Goal: Information Seeking & Learning: Learn about a topic

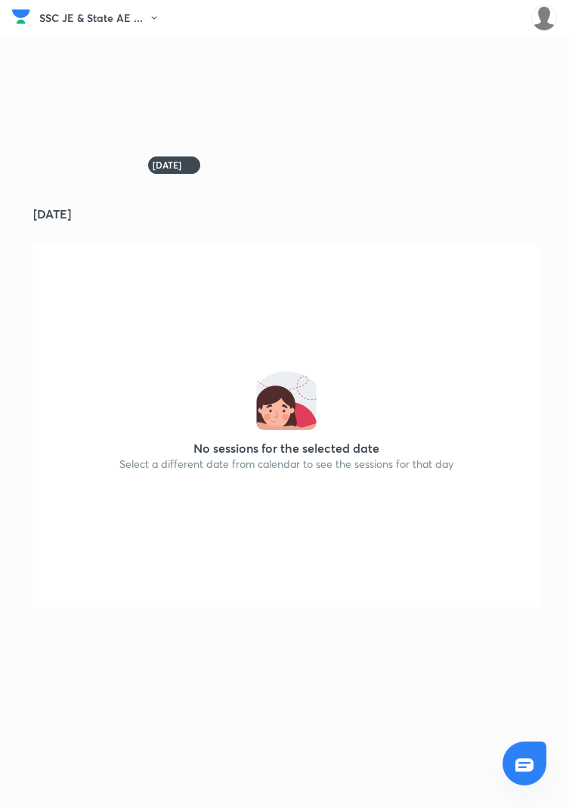
click at [549, 20] on img at bounding box center [545, 18] width 26 height 26
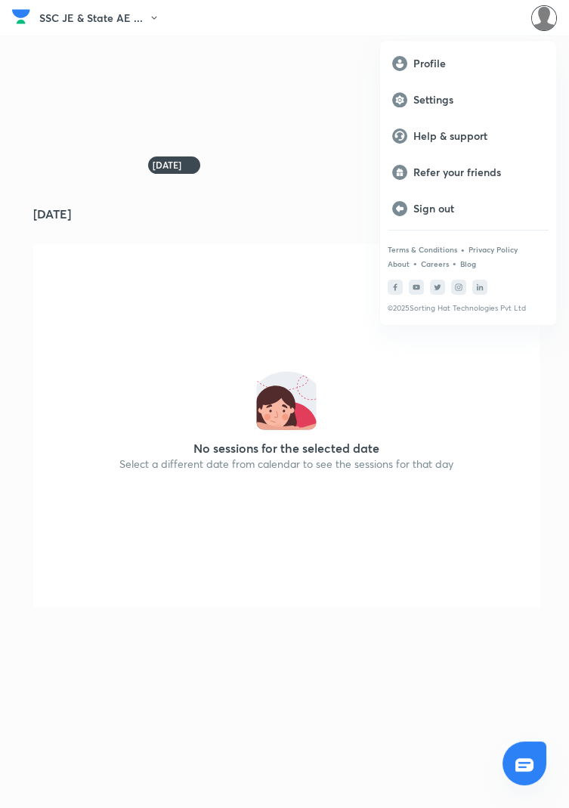
click at [481, 429] on div at bounding box center [284, 404] width 569 height 808
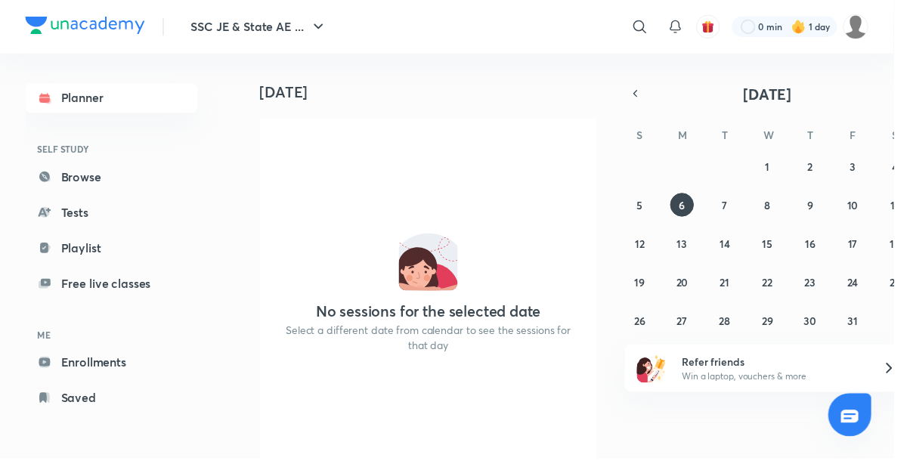
click at [82, 178] on link "Browse" at bounding box center [113, 180] width 175 height 30
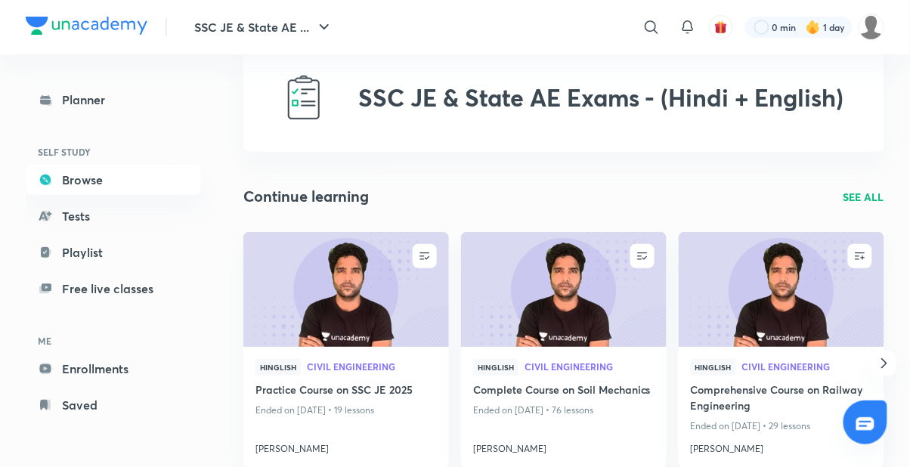
scroll to position [42, 0]
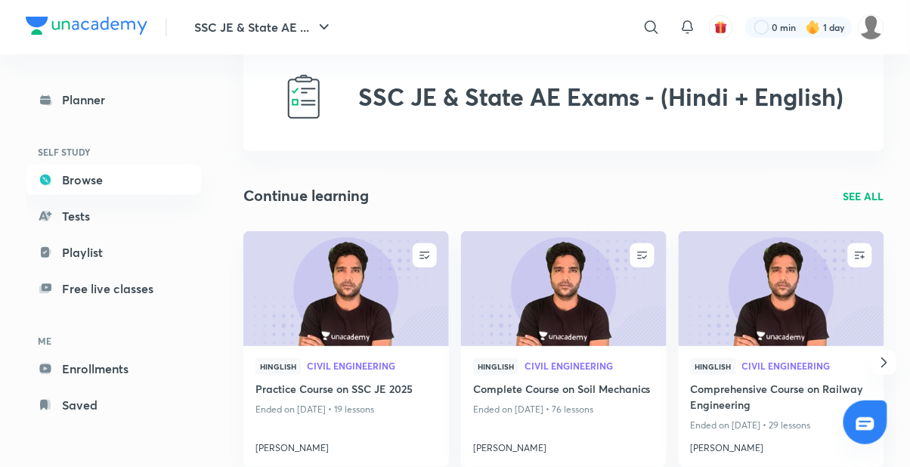
click at [375, 346] on img at bounding box center [345, 288] width 209 height 117
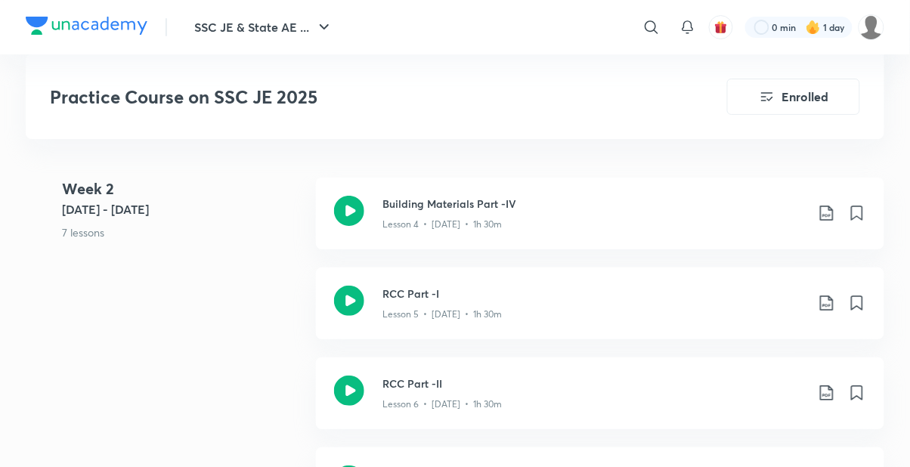
scroll to position [1223, 0]
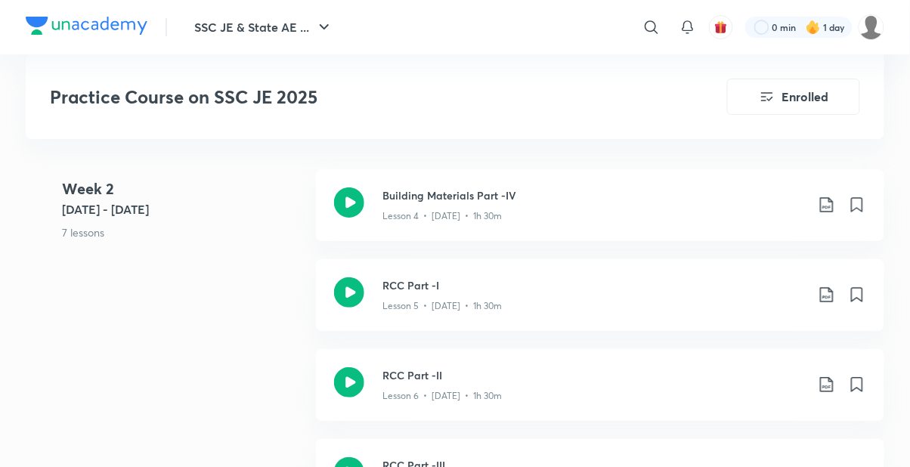
click at [569, 290] on icon at bounding box center [827, 295] width 18 height 18
click at [569, 374] on p "With annotation" at bounding box center [713, 374] width 78 height 16
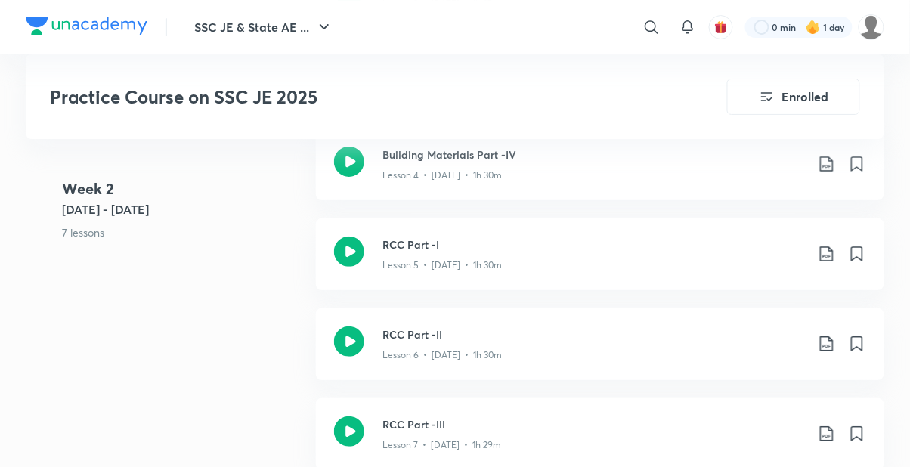
scroll to position [1258, 0]
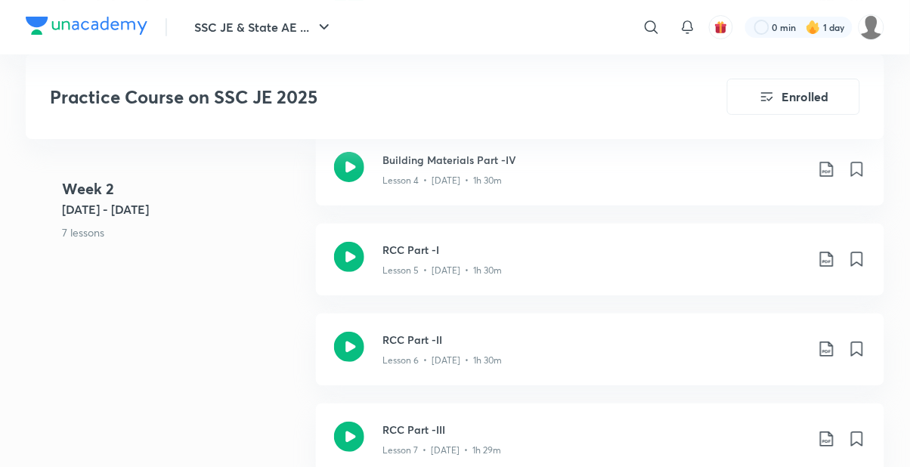
click at [569, 351] on icon at bounding box center [826, 349] width 13 height 15
click at [569, 387] on h6 "Download PDF" at bounding box center [736, 385] width 74 height 16
click at [569, 429] on p "With annotation" at bounding box center [713, 429] width 78 height 16
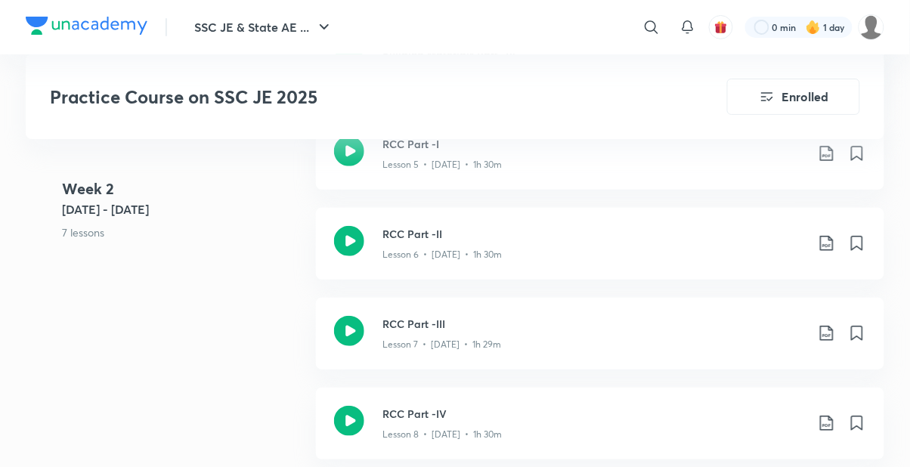
scroll to position [1388, 0]
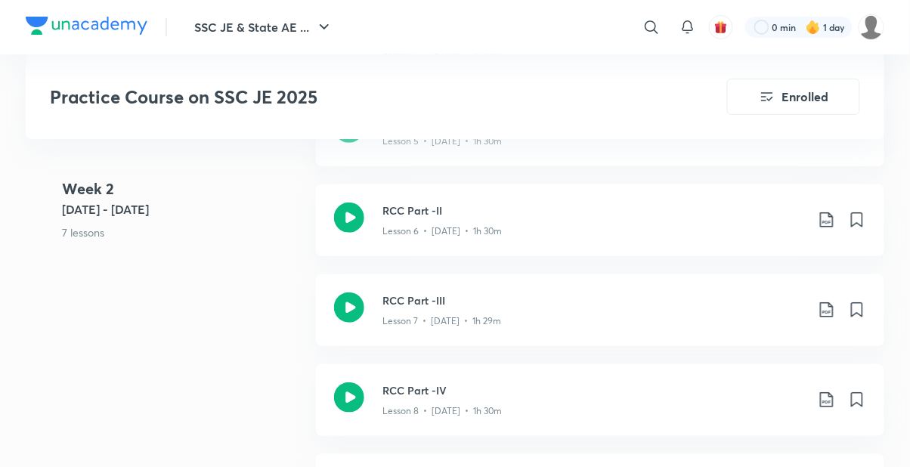
click at [569, 307] on icon at bounding box center [827, 310] width 18 height 18
click at [569, 384] on p "With annotation" at bounding box center [713, 390] width 78 height 16
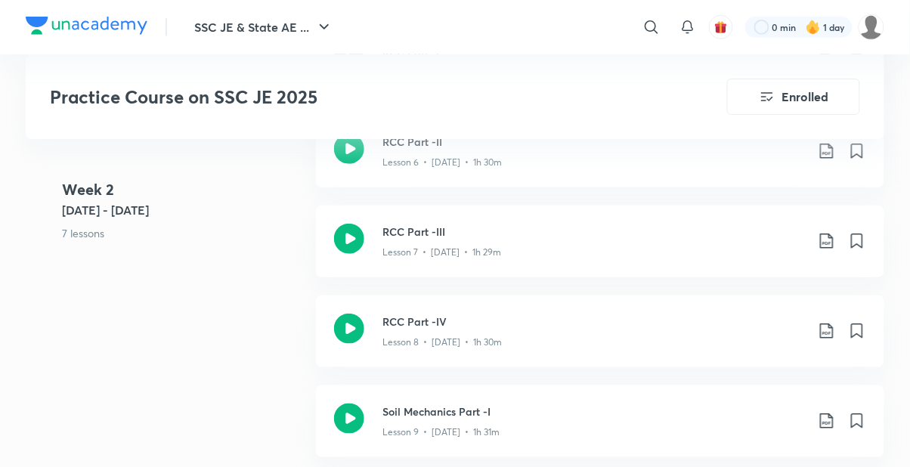
scroll to position [1428, 0]
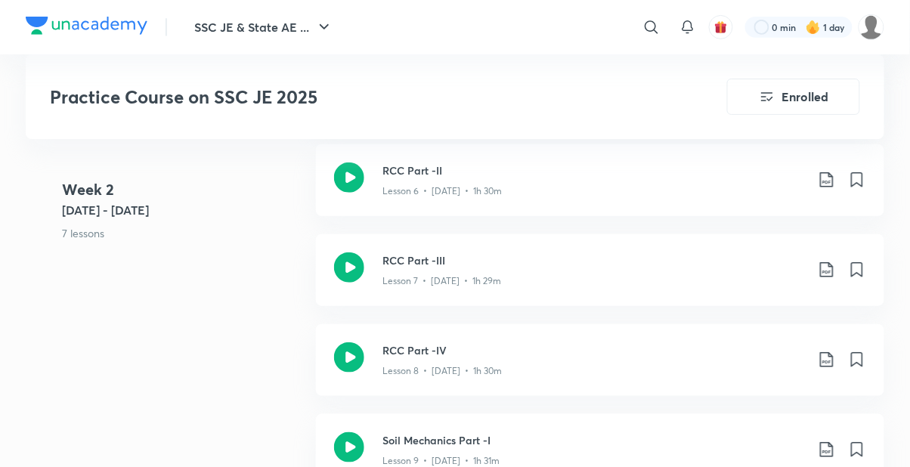
click at [569, 361] on icon at bounding box center [826, 359] width 13 height 15
click at [569, 442] on p "With annotation" at bounding box center [713, 439] width 78 height 16
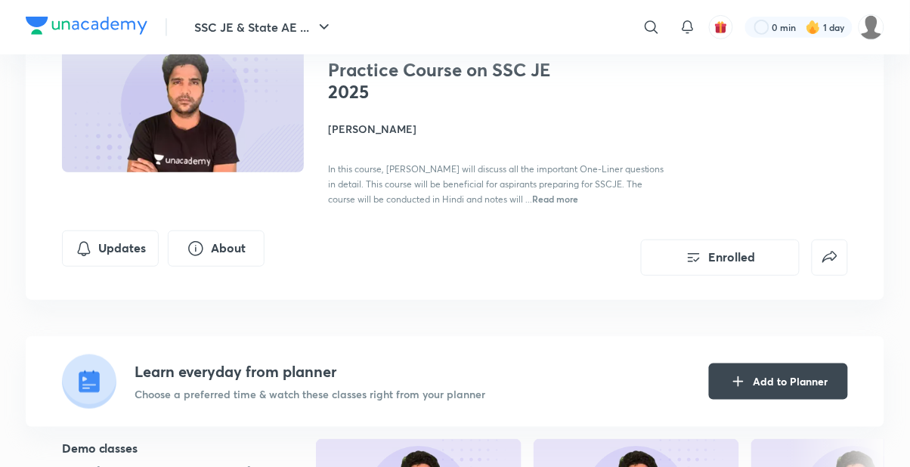
scroll to position [0, 0]
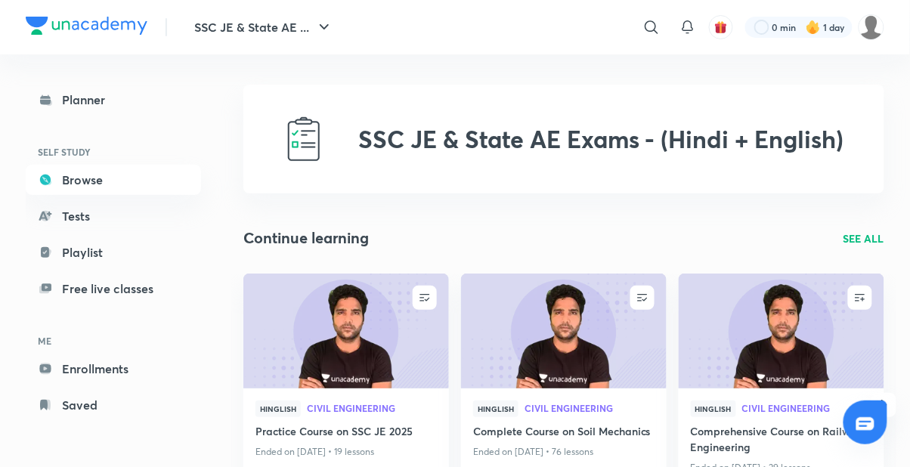
click at [79, 182] on link "Browse" at bounding box center [113, 180] width 175 height 30
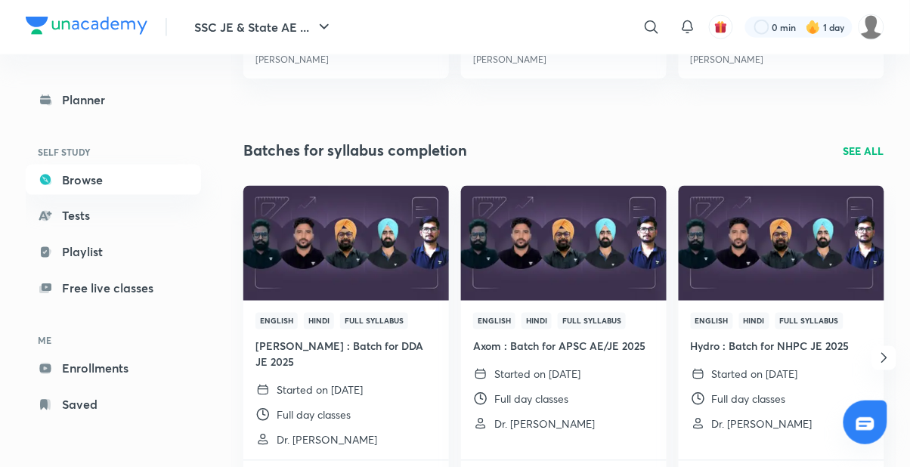
scroll to position [434, 0]
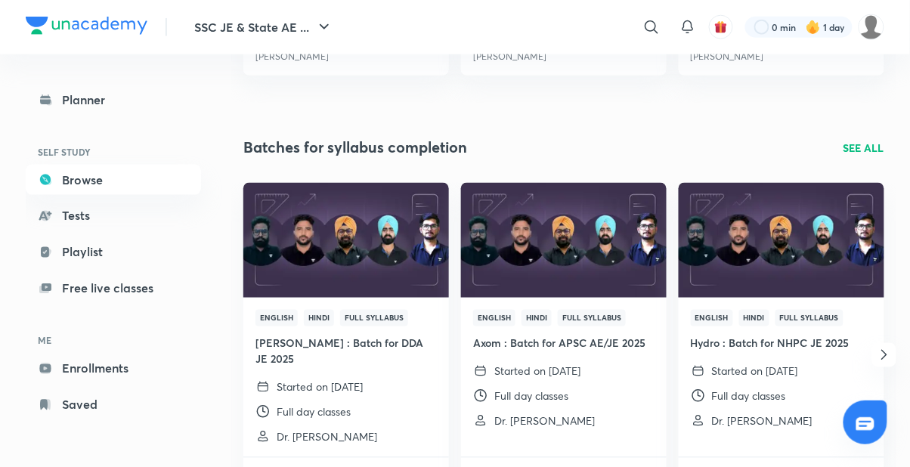
click at [349, 380] on p "Started on [DATE]" at bounding box center [320, 388] width 86 height 16
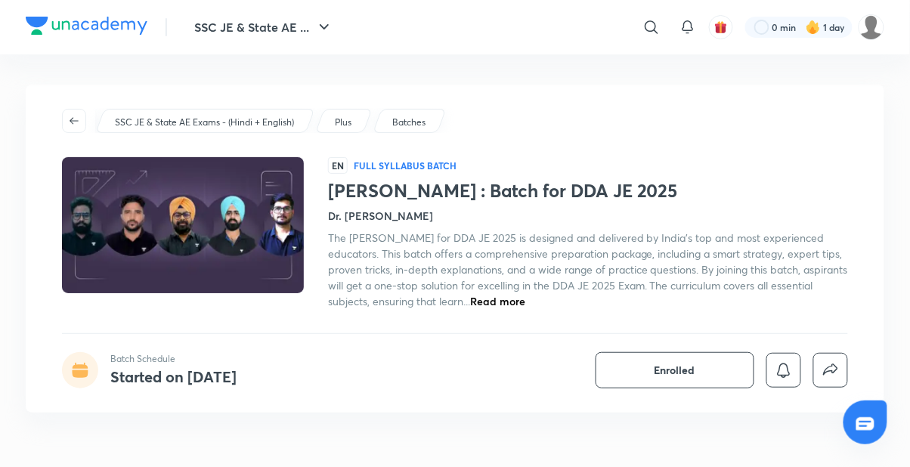
click at [526, 305] on span "Read more" at bounding box center [497, 301] width 55 height 14
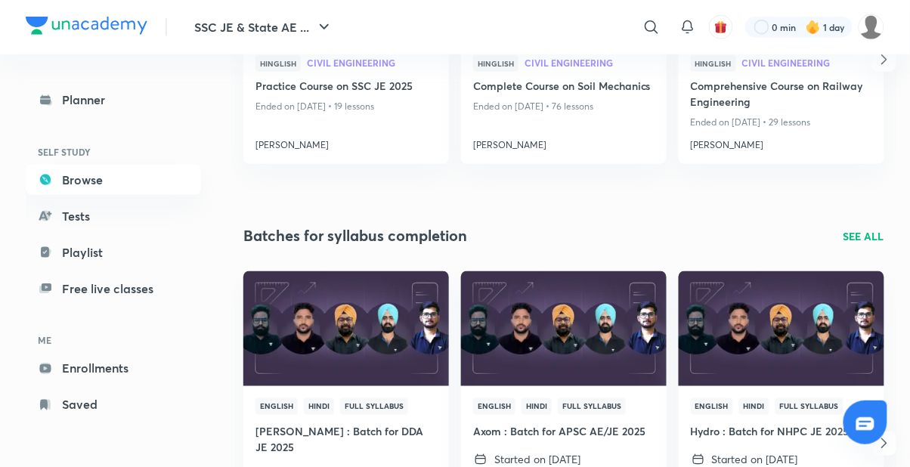
scroll to position [352, 0]
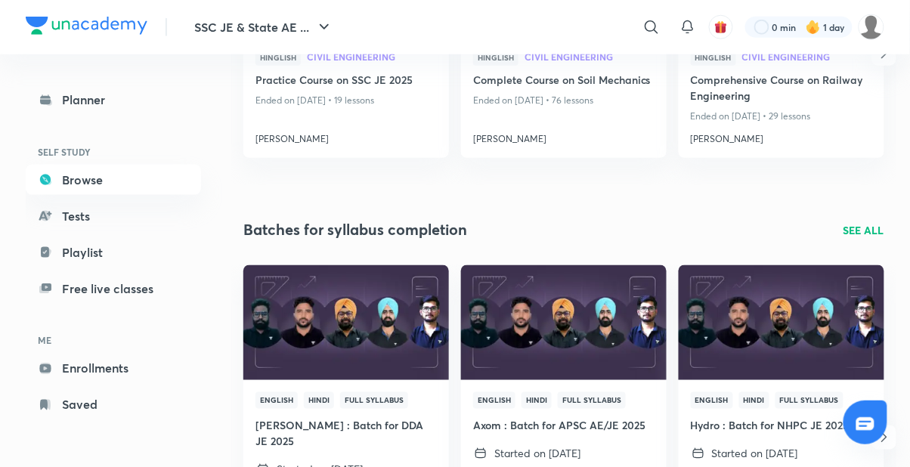
click at [569, 451] on p "Started on [DATE]" at bounding box center [755, 454] width 86 height 16
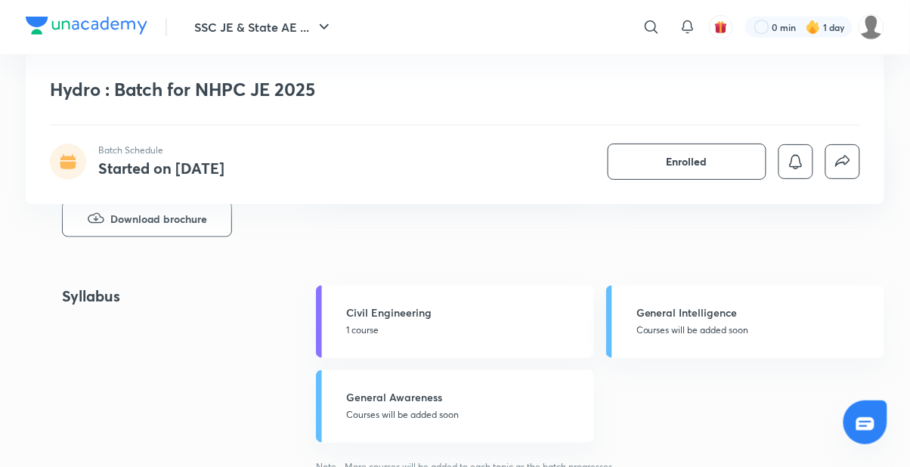
scroll to position [357, 0]
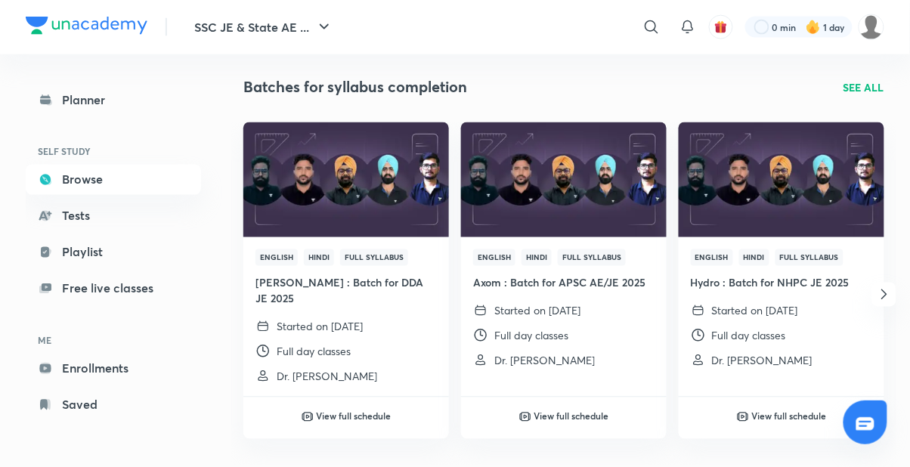
scroll to position [495, 0]
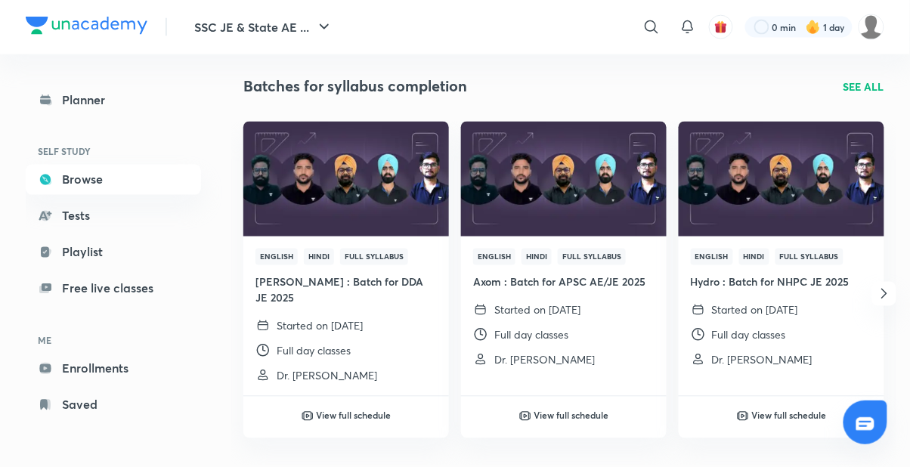
click at [91, 366] on link "Enrollments" at bounding box center [113, 369] width 175 height 30
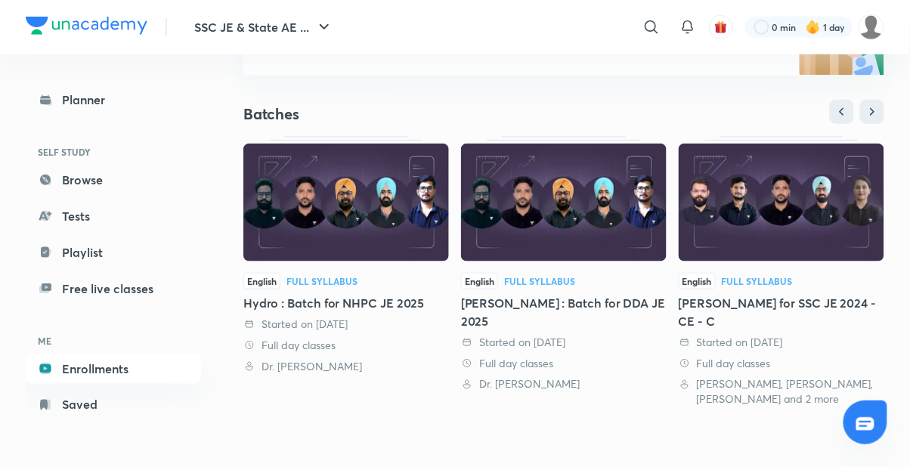
scroll to position [265, 0]
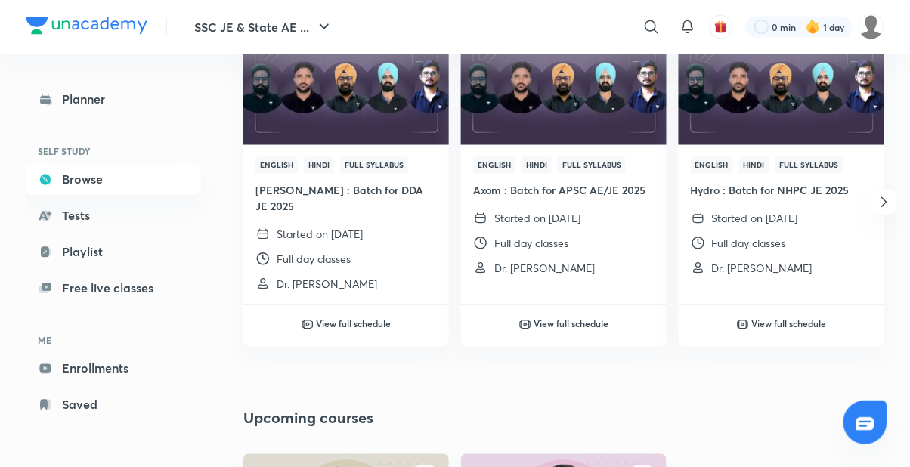
scroll to position [584, 0]
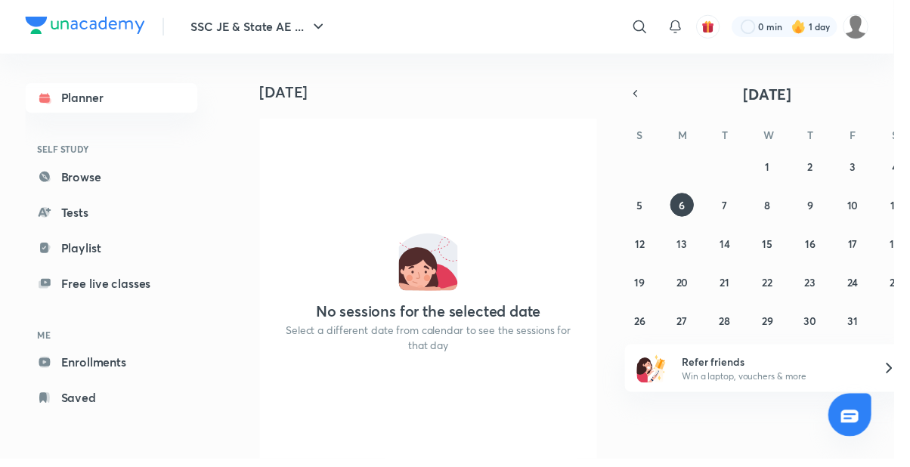
click at [88, 178] on link "Browse" at bounding box center [113, 180] width 175 height 30
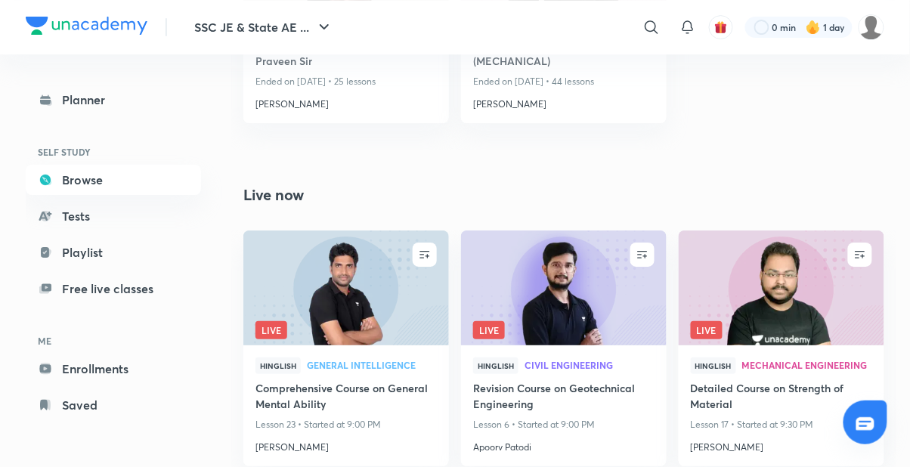
scroll to position [1165, 0]
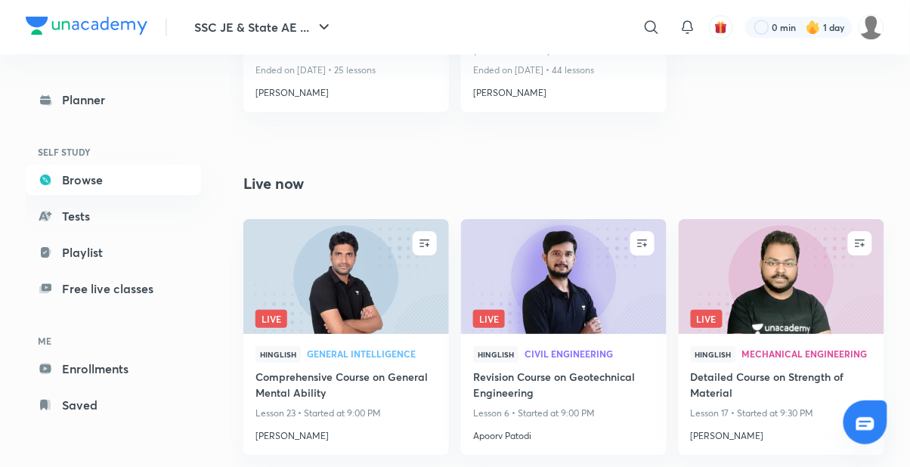
click at [317, 389] on h4 "Comprehensive Course on General Mental Ability" at bounding box center [346, 386] width 181 height 35
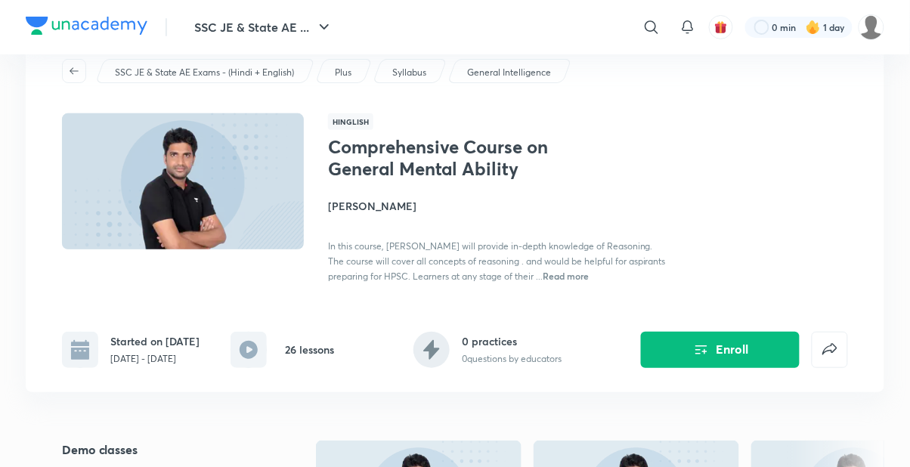
scroll to position [31, 0]
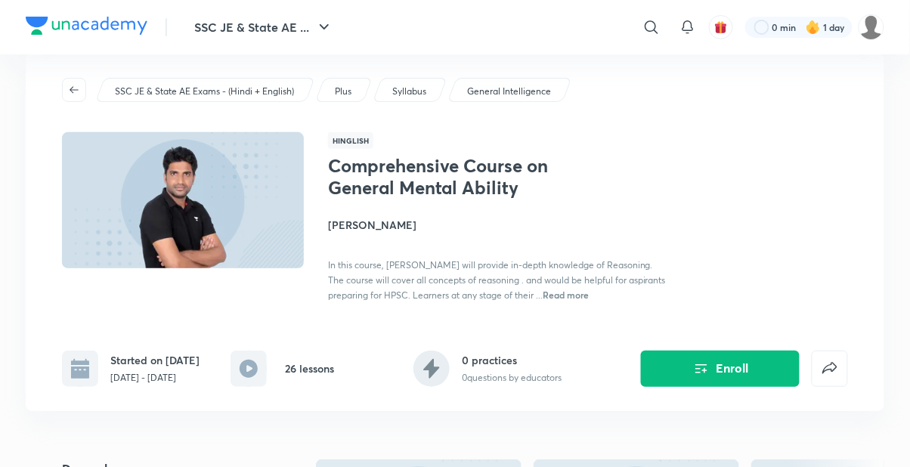
click at [569, 376] on button "Enroll" at bounding box center [720, 369] width 159 height 36
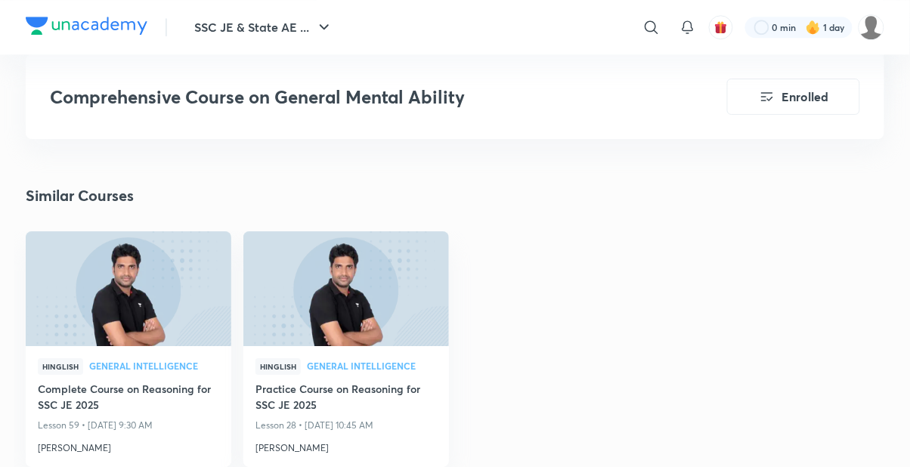
scroll to position [3508, 0]
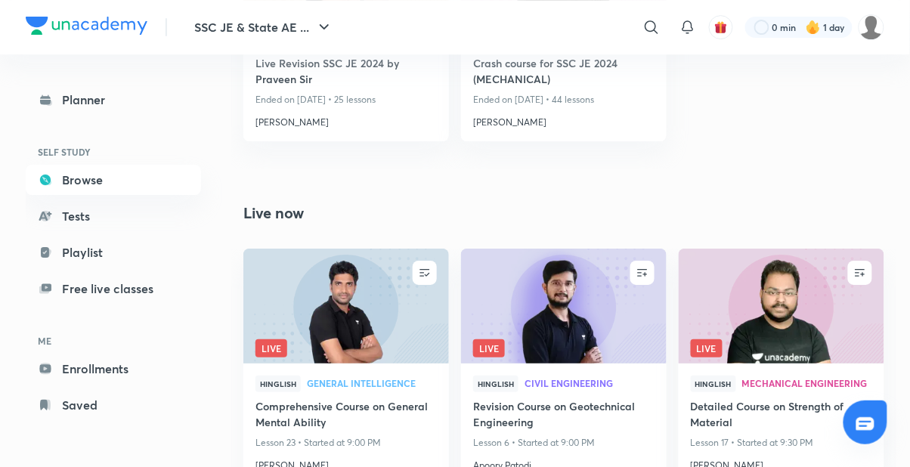
scroll to position [1141, 0]
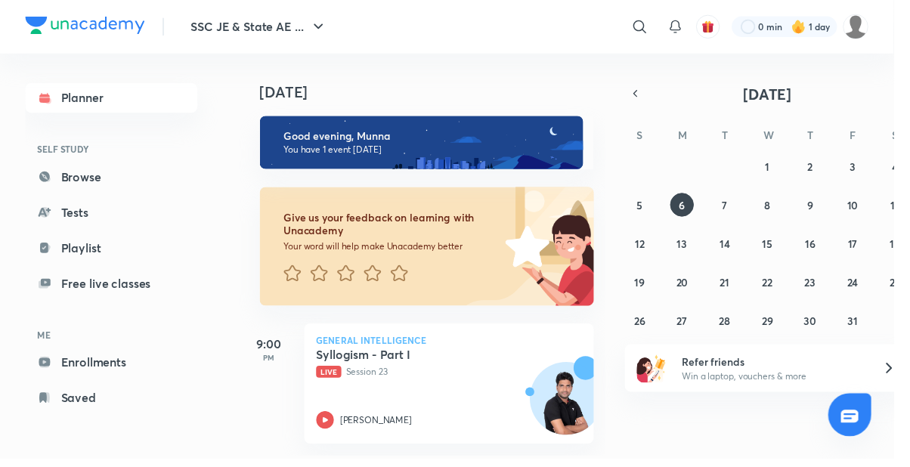
click at [444, 419] on div "[PERSON_NAME]" at bounding box center [440, 428] width 237 height 18
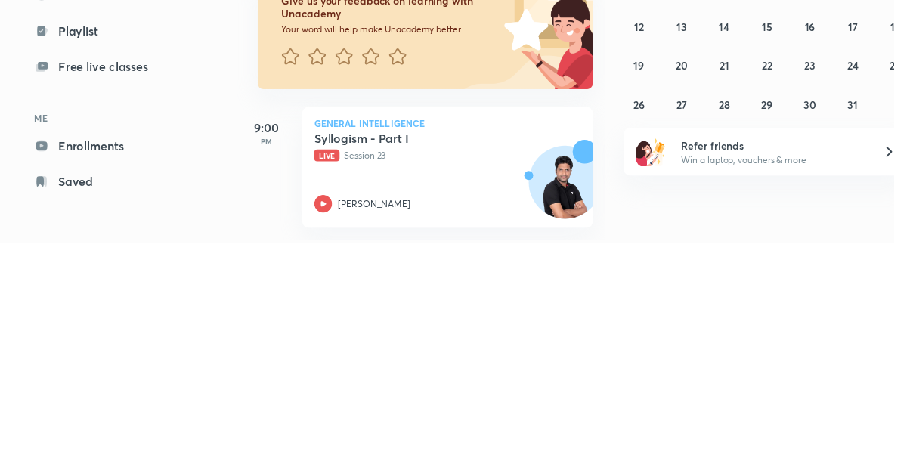
scroll to position [64, 0]
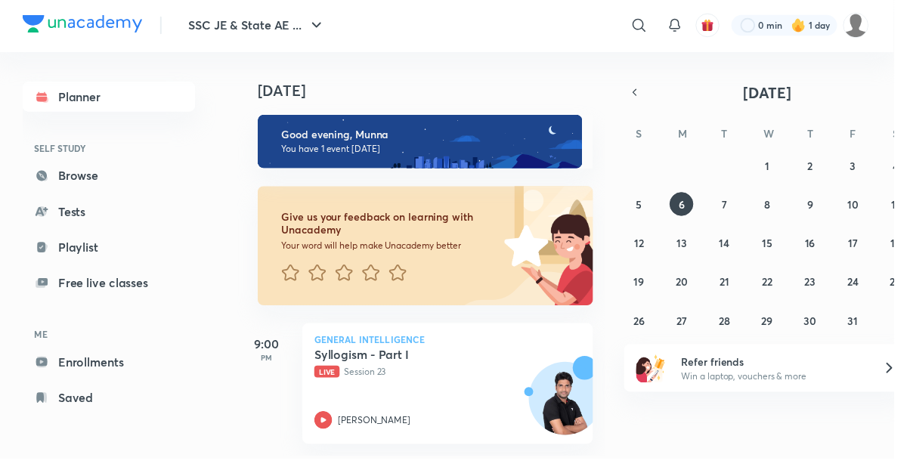
click at [569, 88] on icon "button" at bounding box center [916, 95] width 12 height 14
